Goal: Task Accomplishment & Management: Use online tool/utility

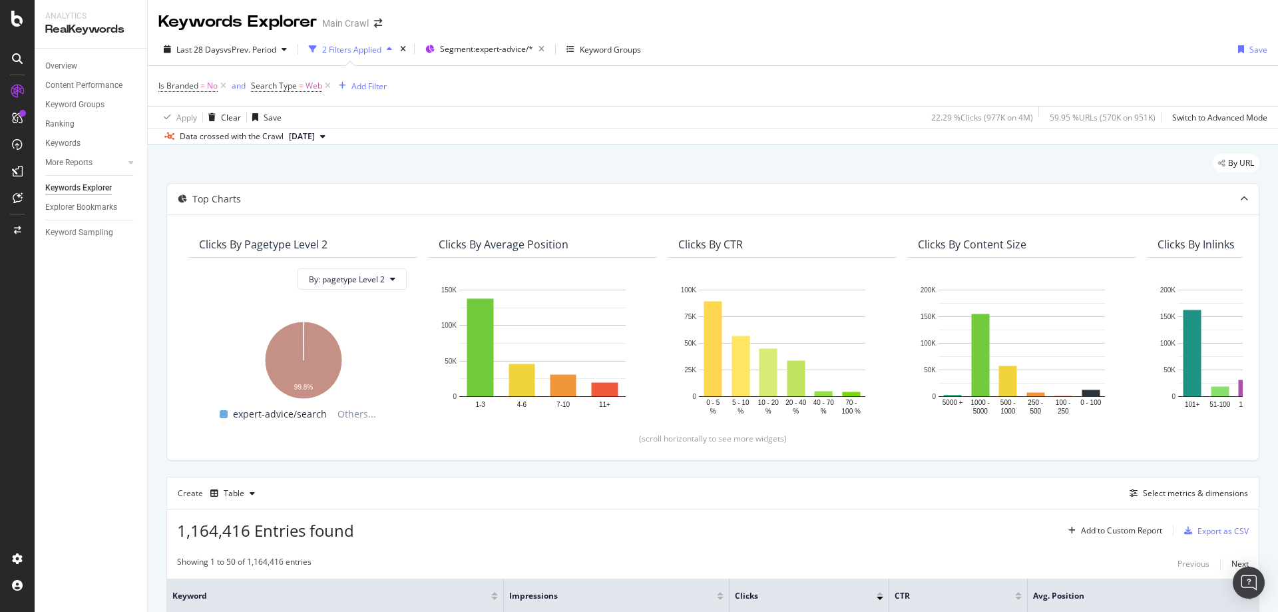
scroll to position [143, 0]
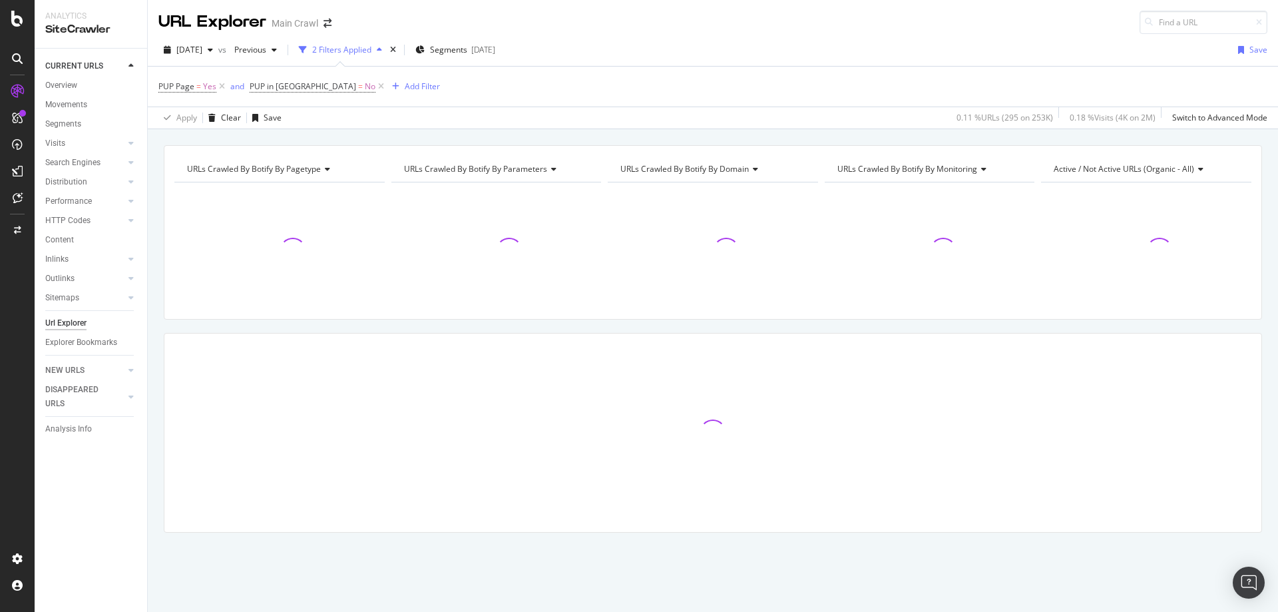
click at [525, 102] on div "PUP Page = Yes and PUP in Luck = No Add Filter" at bounding box center [712, 87] width 1109 height 40
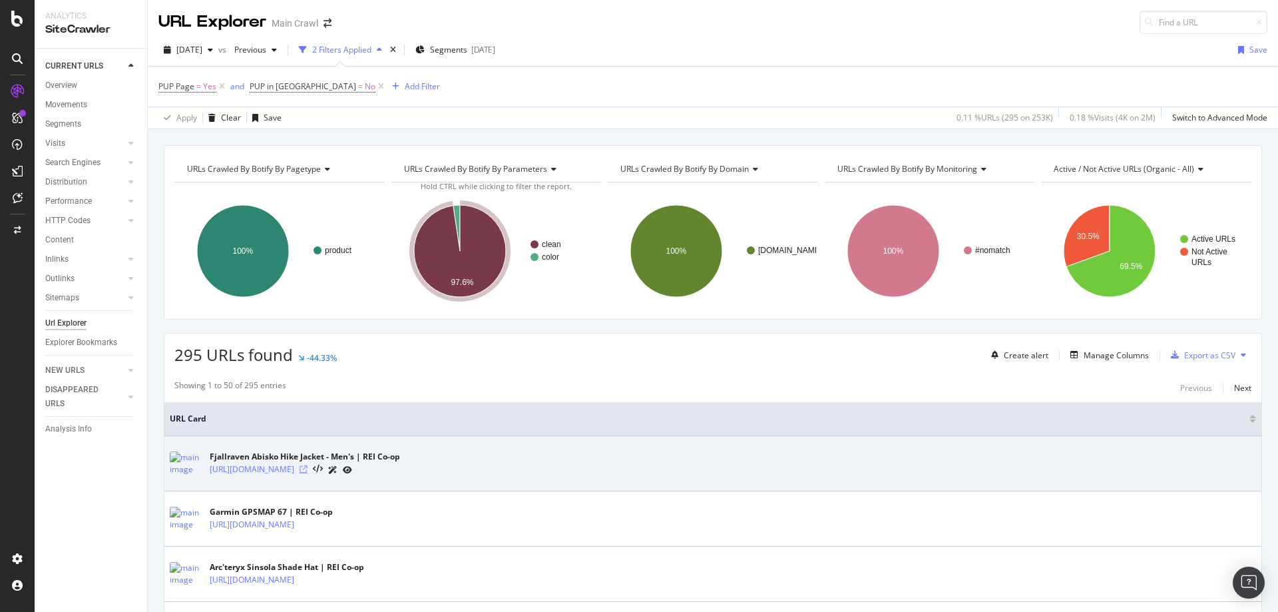
click at [308, 471] on icon at bounding box center [304, 469] width 8 height 8
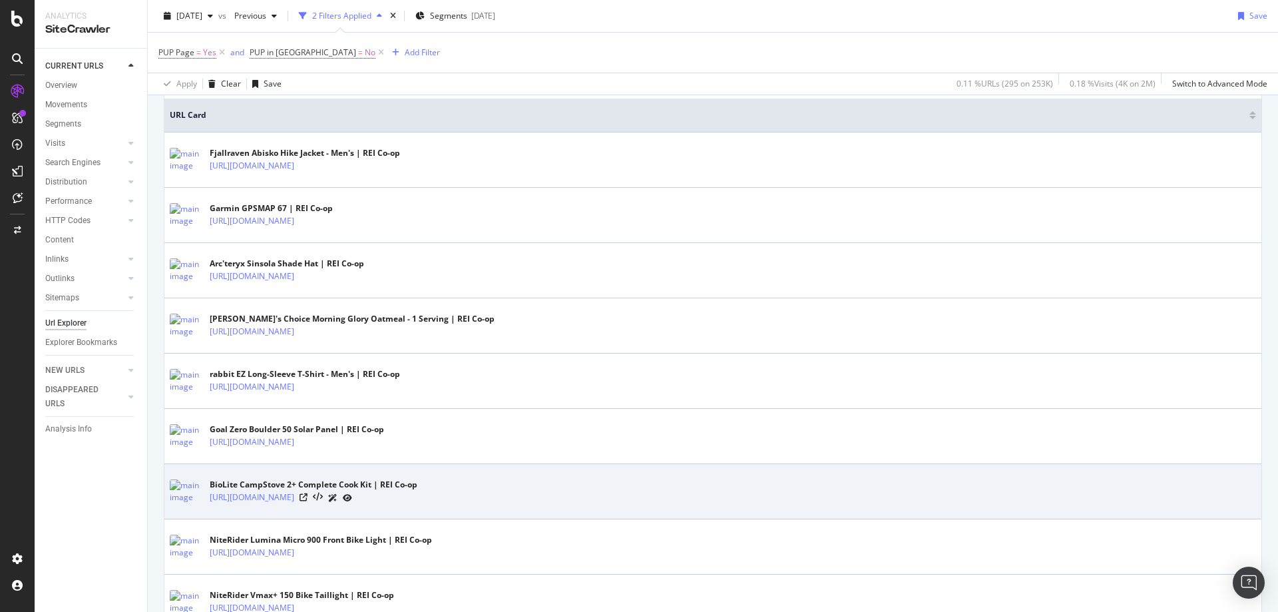
scroll to position [399, 0]
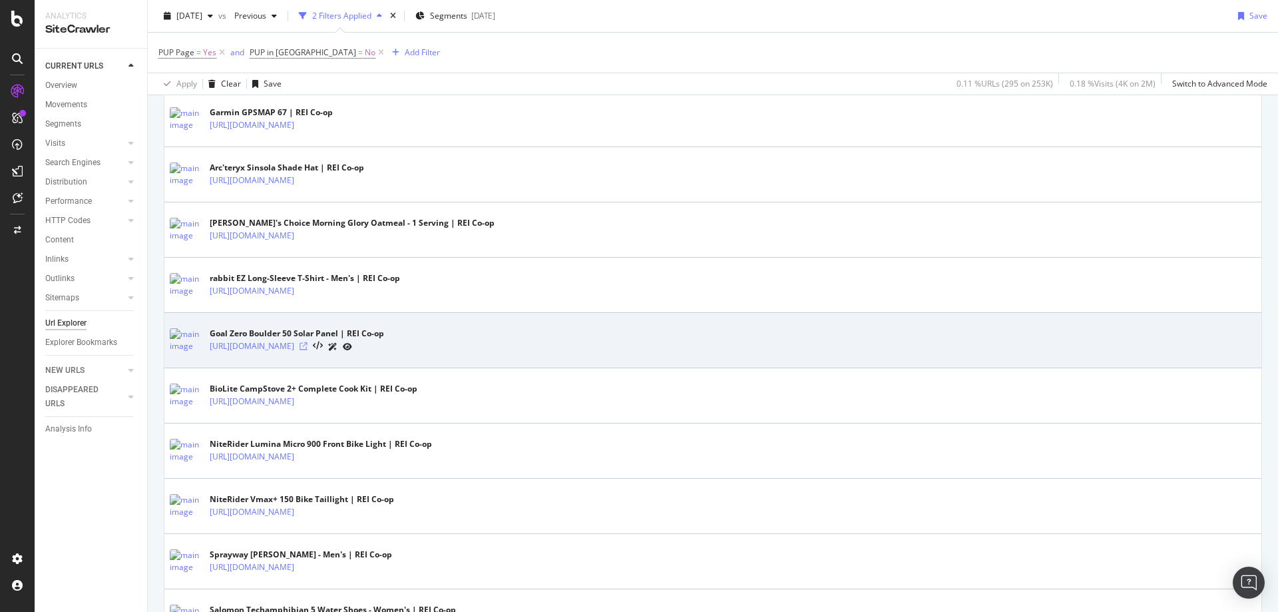
click at [308, 346] on icon at bounding box center [304, 346] width 8 height 8
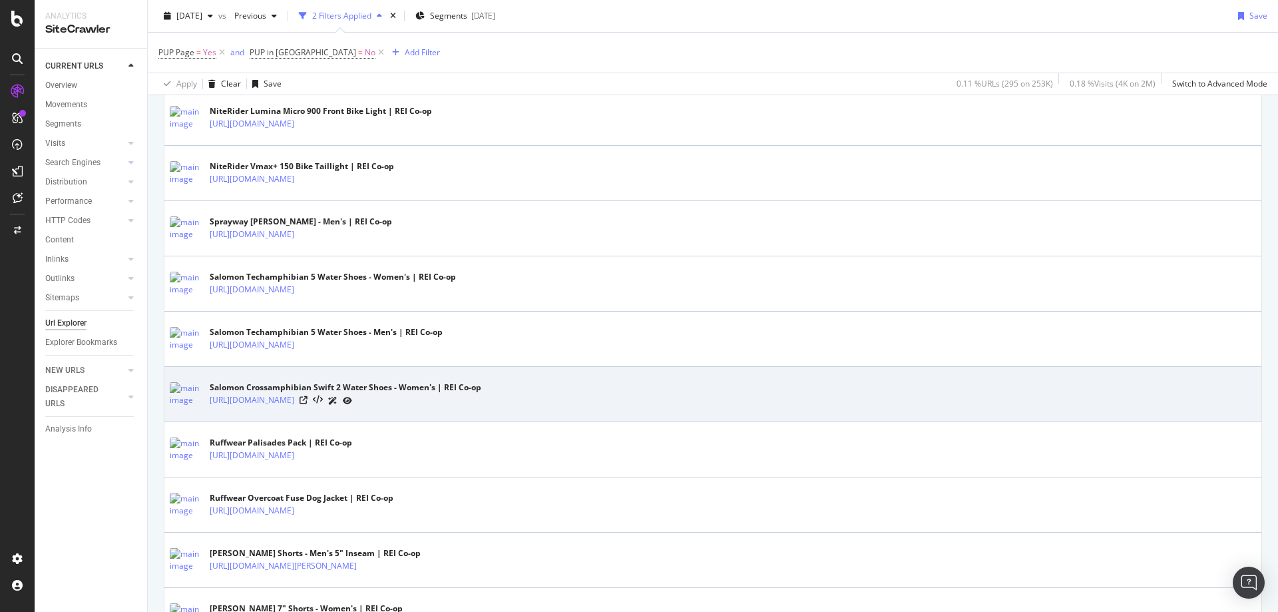
scroll to position [799, 0]
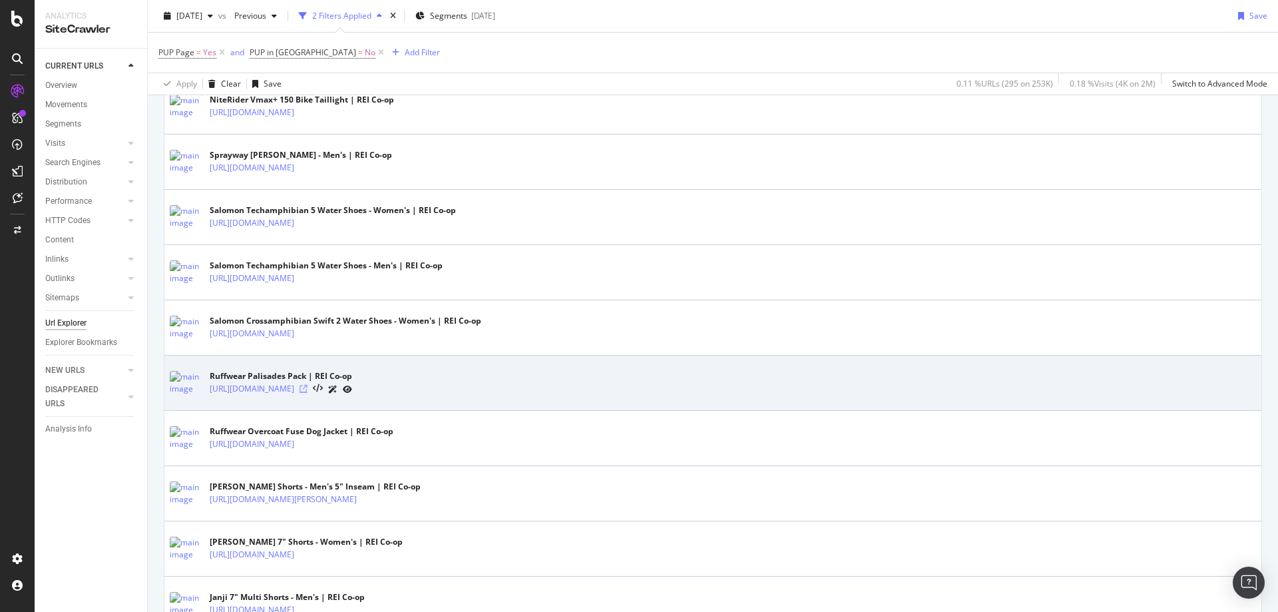
click at [308, 387] on icon at bounding box center [304, 389] width 8 height 8
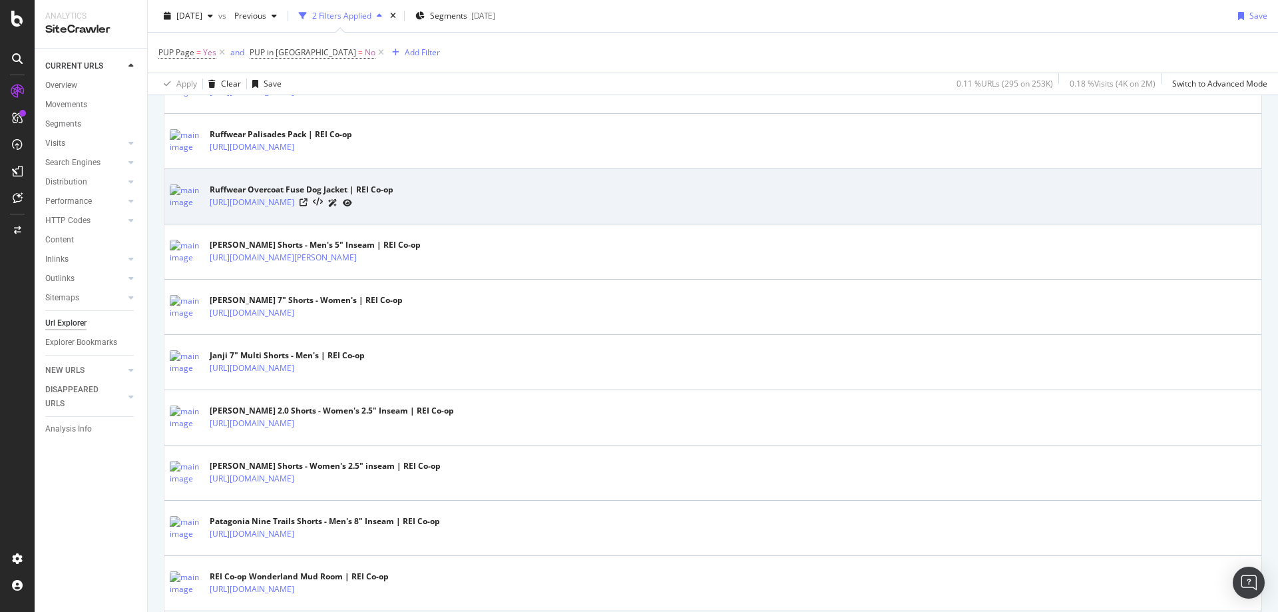
scroll to position [1132, 0]
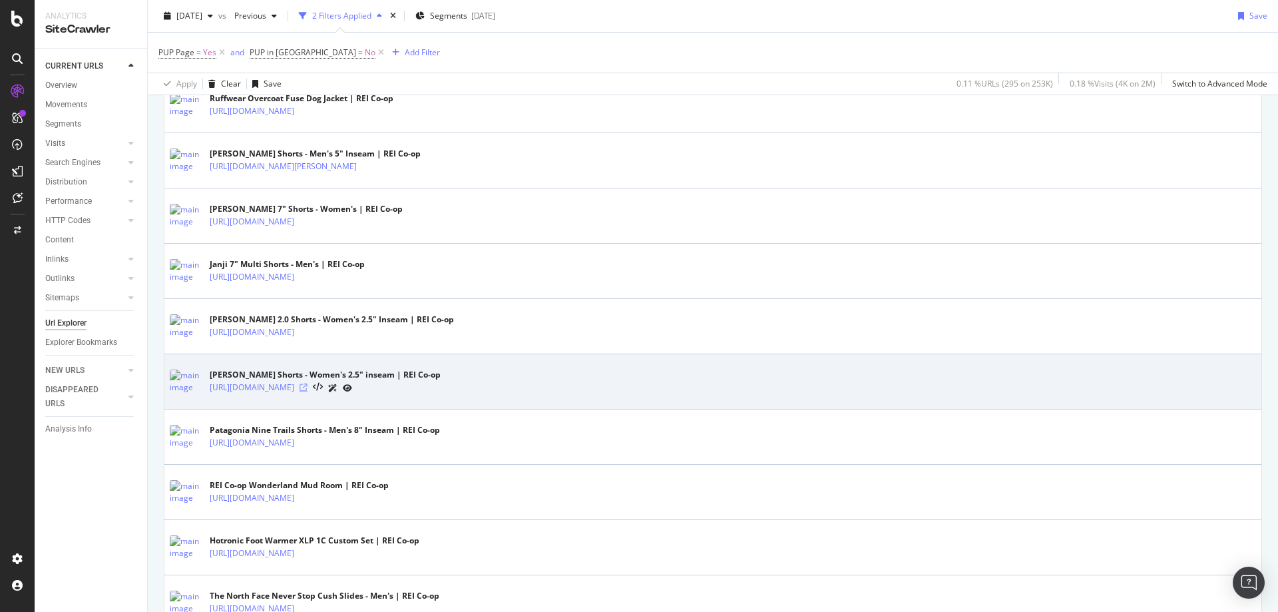
click at [308, 383] on icon at bounding box center [304, 387] width 8 height 8
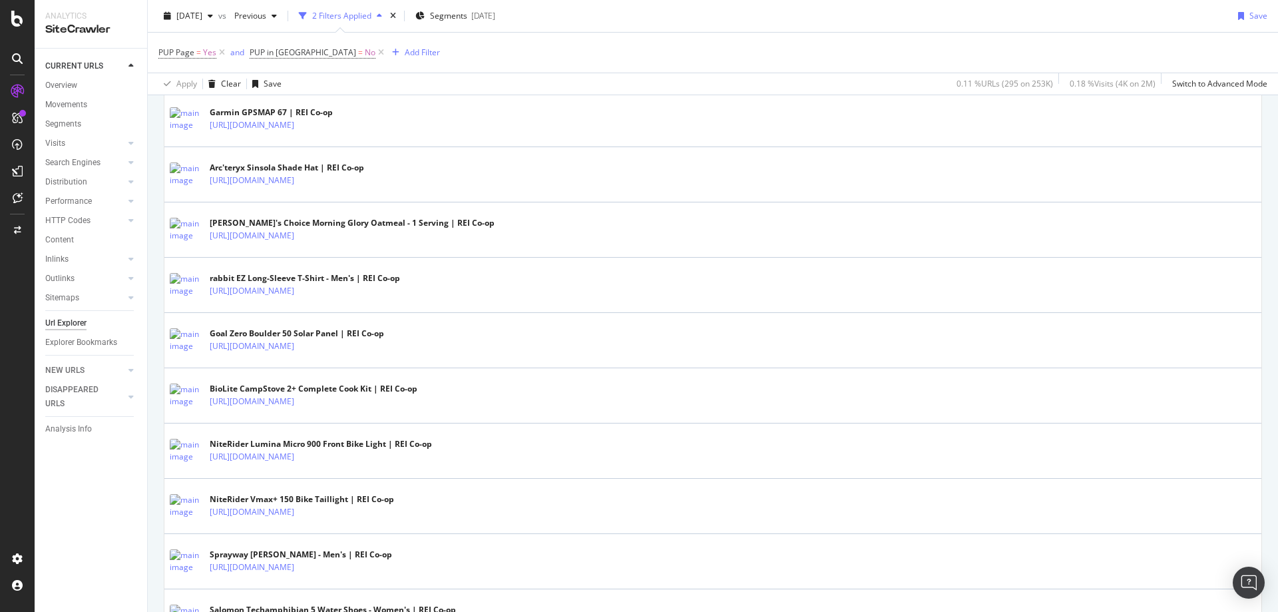
scroll to position [0, 0]
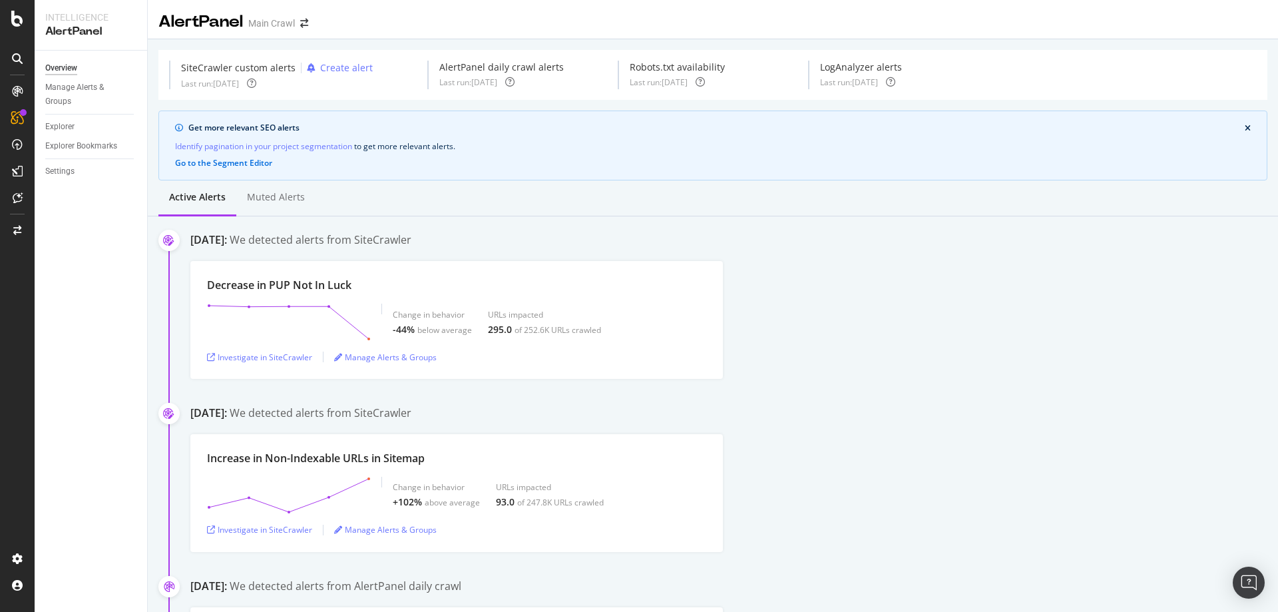
click at [1003, 232] on div "August 25th 2025: We detected alerts from SiteCrawler" at bounding box center [734, 241] width 1088 height 18
drag, startPoint x: 843, startPoint y: 150, endPoint x: 1041, endPoint y: 75, distance: 212.4
click at [843, 150] on div "Identify pagination in your project segmentation to get more relevant alerts ." at bounding box center [713, 146] width 1076 height 14
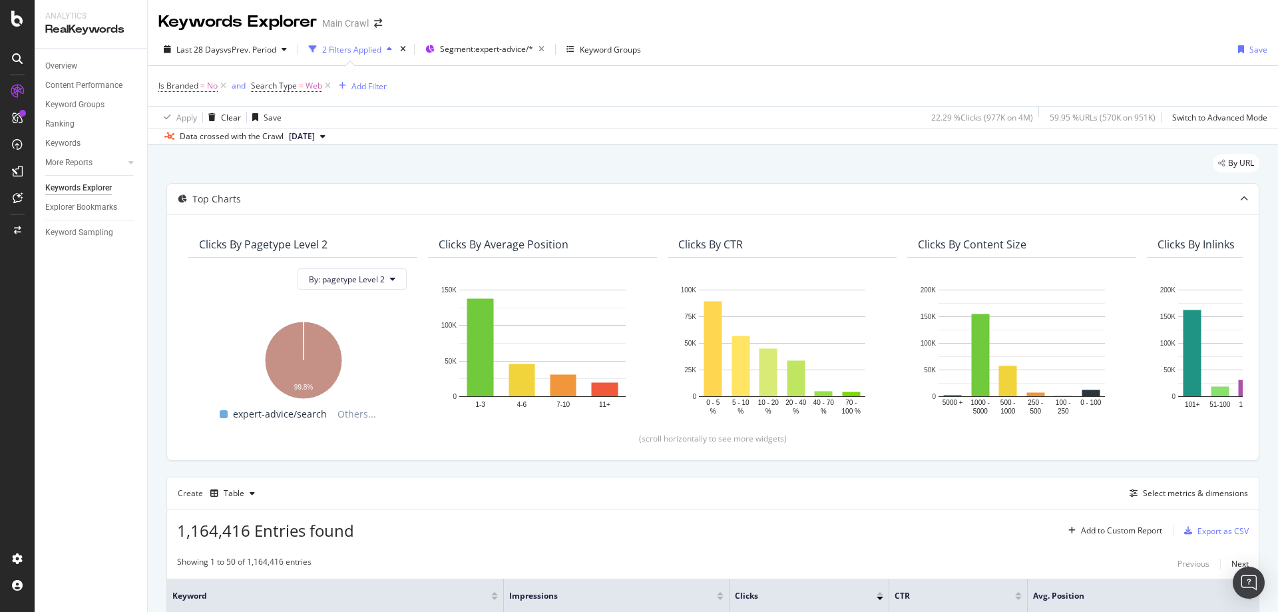
scroll to position [143, 0]
